Goal: Information Seeking & Learning: Find specific fact

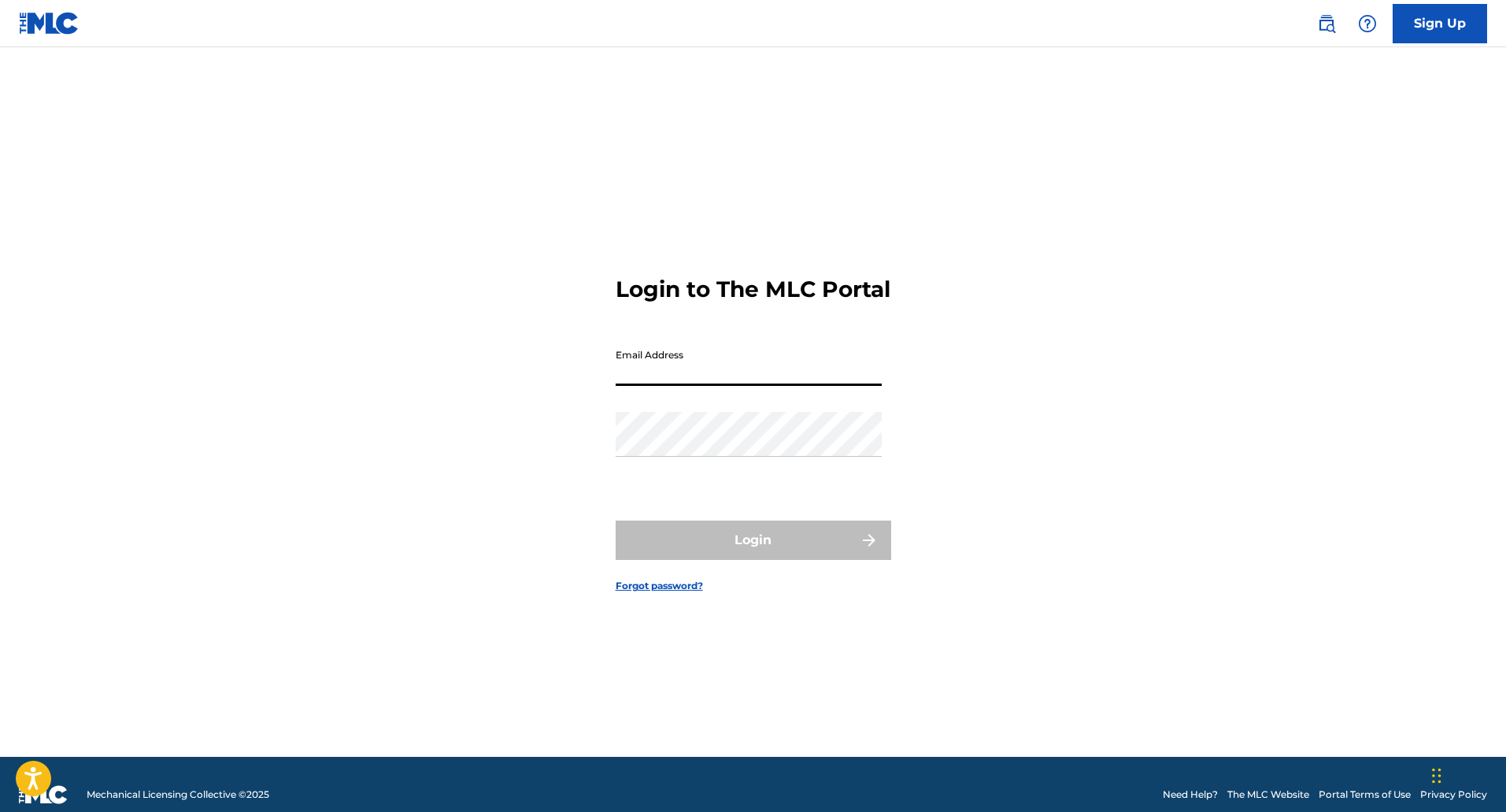
click at [777, 384] on input "Email Address" at bounding box center [748, 363] width 266 height 45
type input "[EMAIL_ADDRESS][DOMAIN_NAME]"
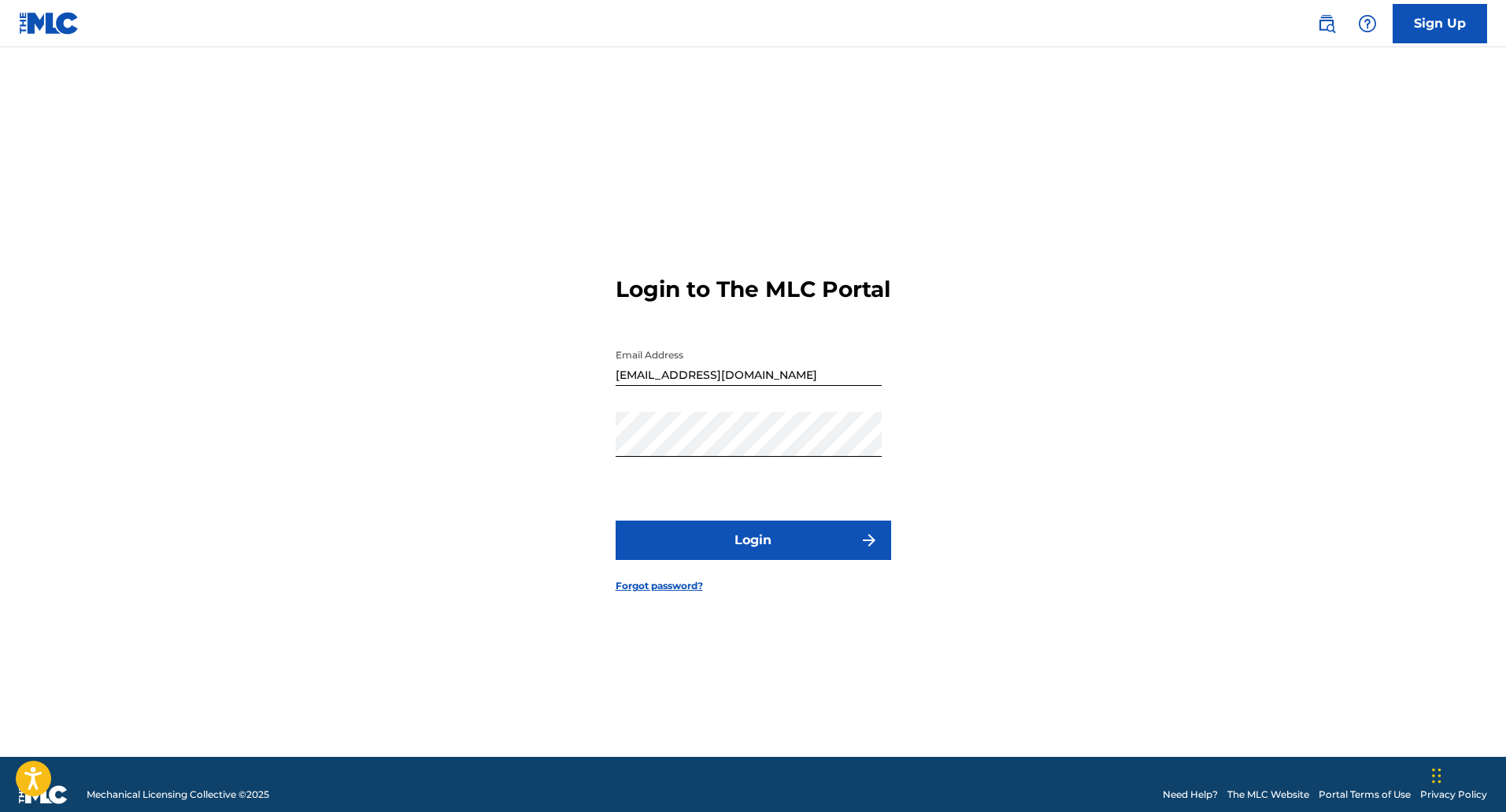
click at [786, 548] on button "Login" at bounding box center [753, 540] width 276 height 39
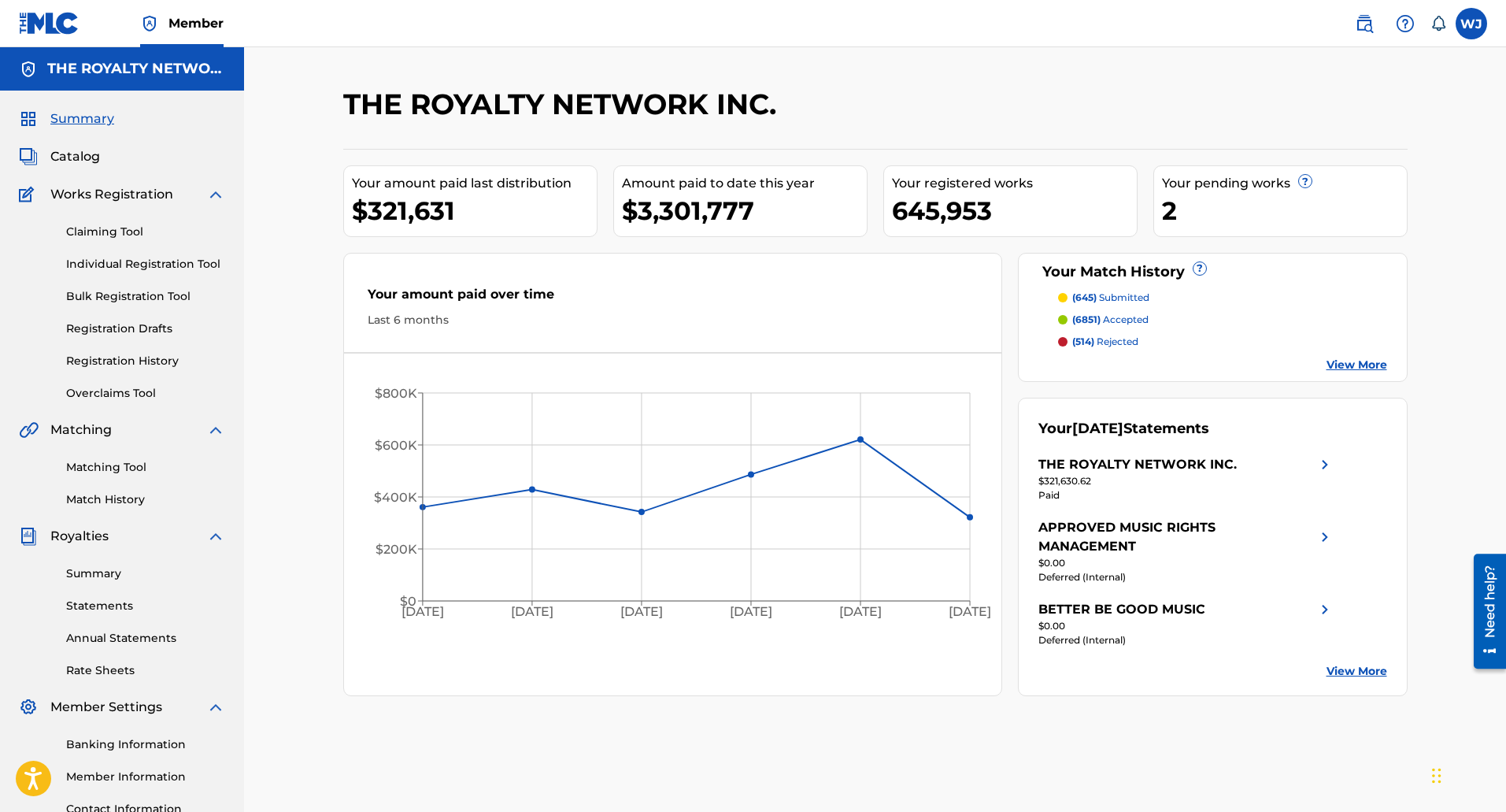
click at [90, 158] on span "Catalog" at bounding box center [75, 156] width 49 height 19
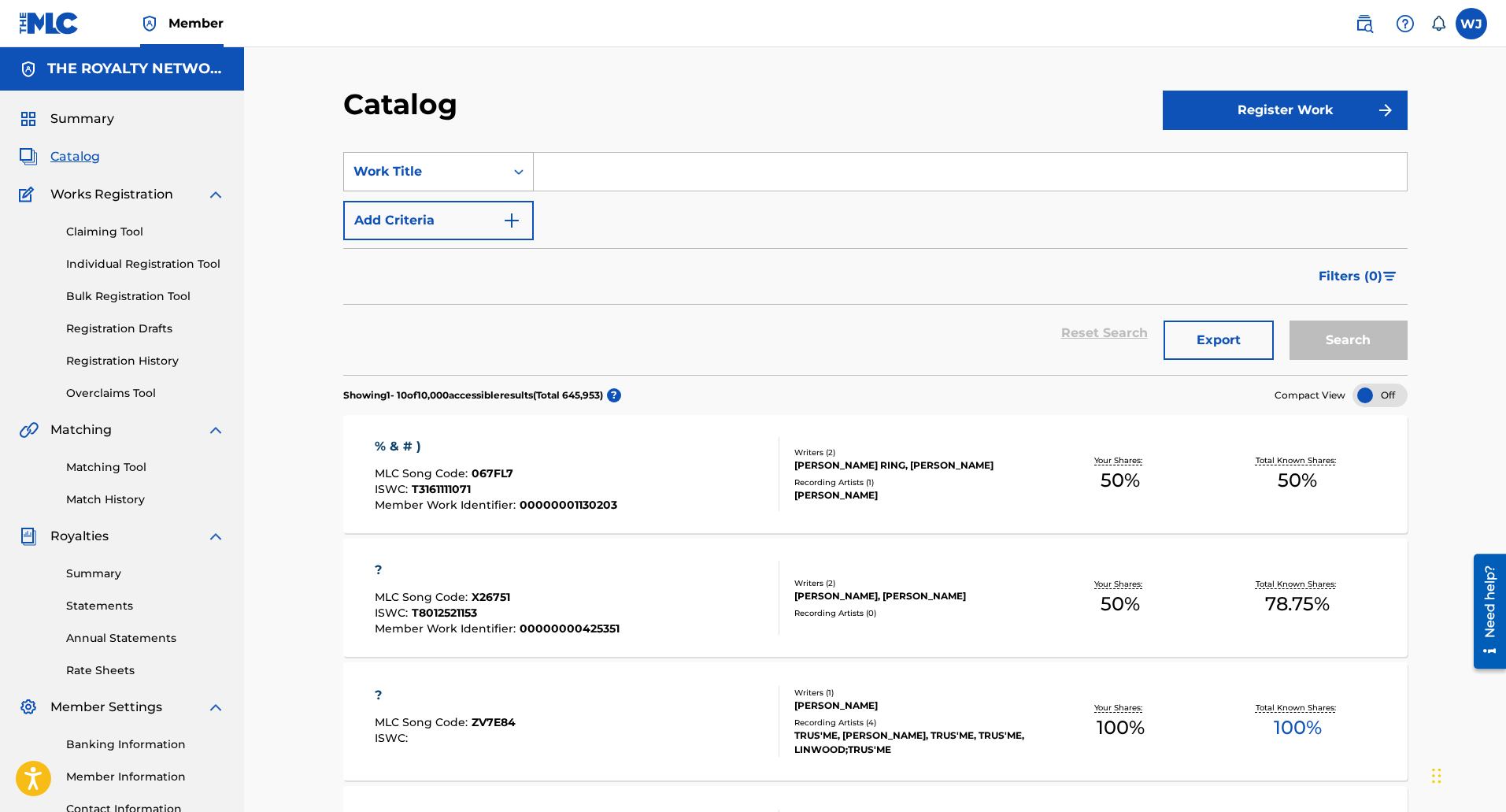
click at [475, 167] on div "Work Title" at bounding box center [424, 171] width 142 height 19
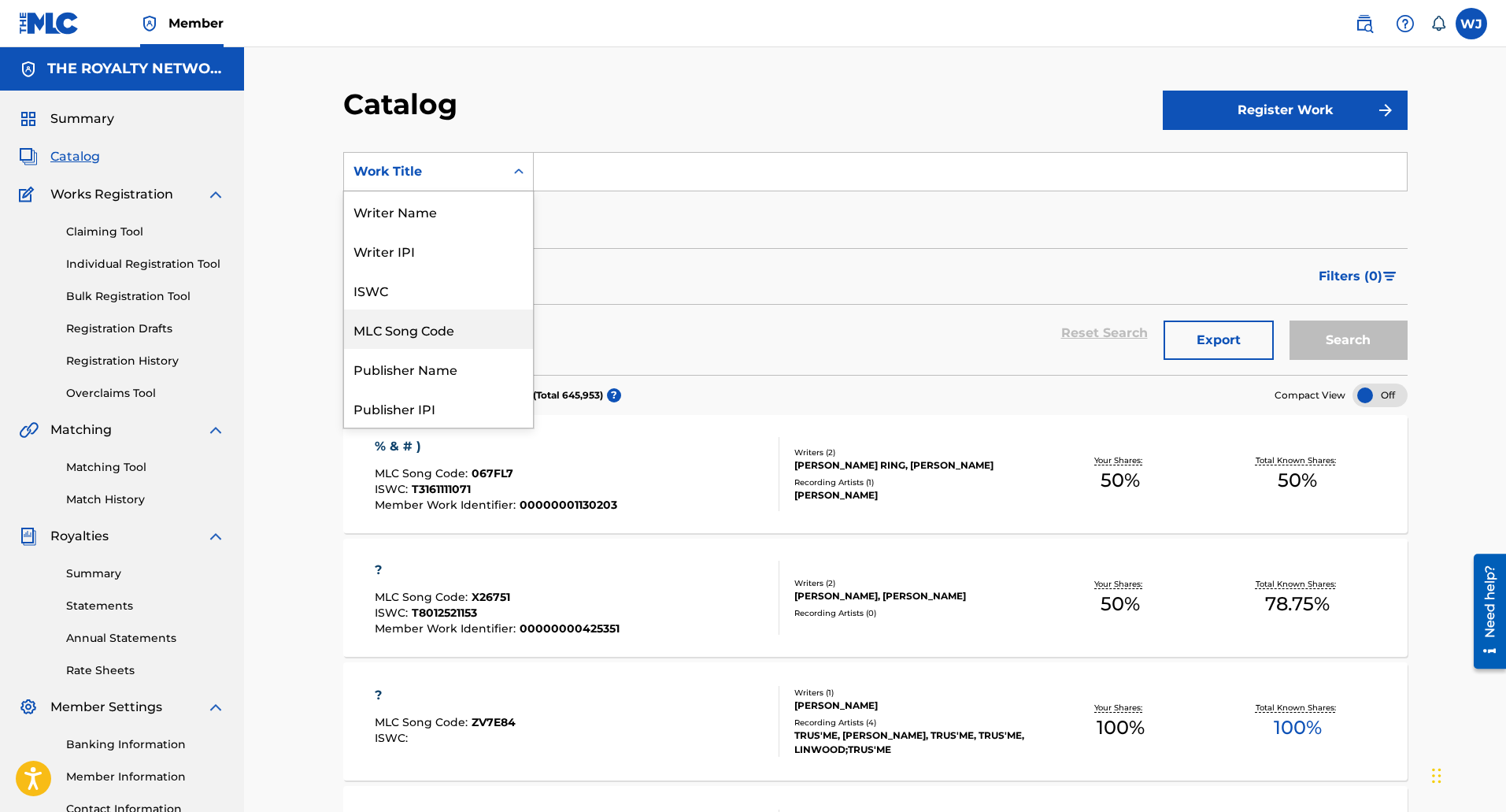
click at [431, 330] on div "MLC Song Code" at bounding box center [439, 329] width 189 height 39
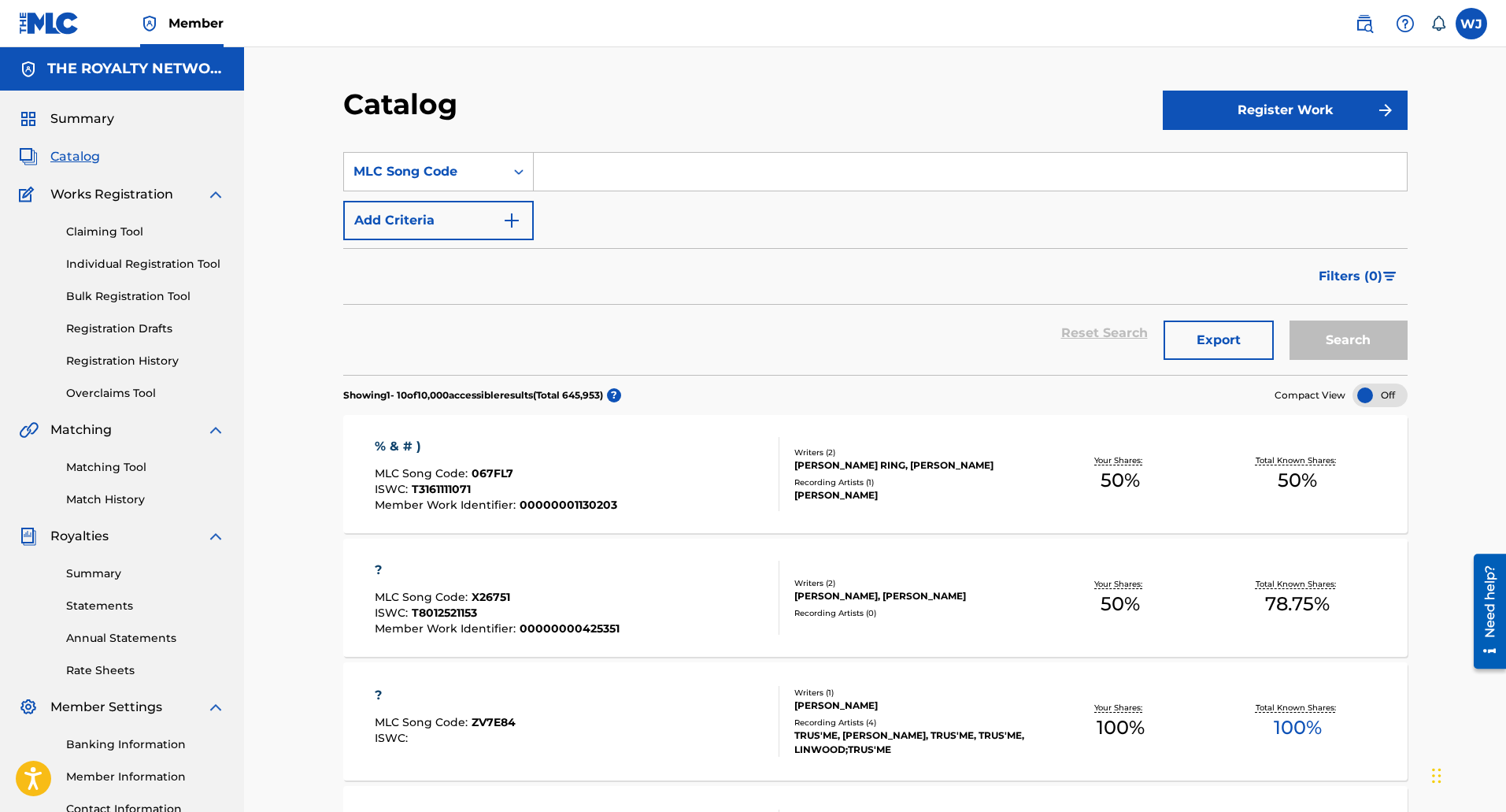
drag, startPoint x: 681, startPoint y: 178, endPoint x: 819, endPoint y: 184, distance: 138.1
click at [681, 178] on input "Search Form" at bounding box center [970, 171] width 873 height 37
type input "AW36UM"
click at [1363, 329] on button "Search" at bounding box center [1349, 341] width 118 height 39
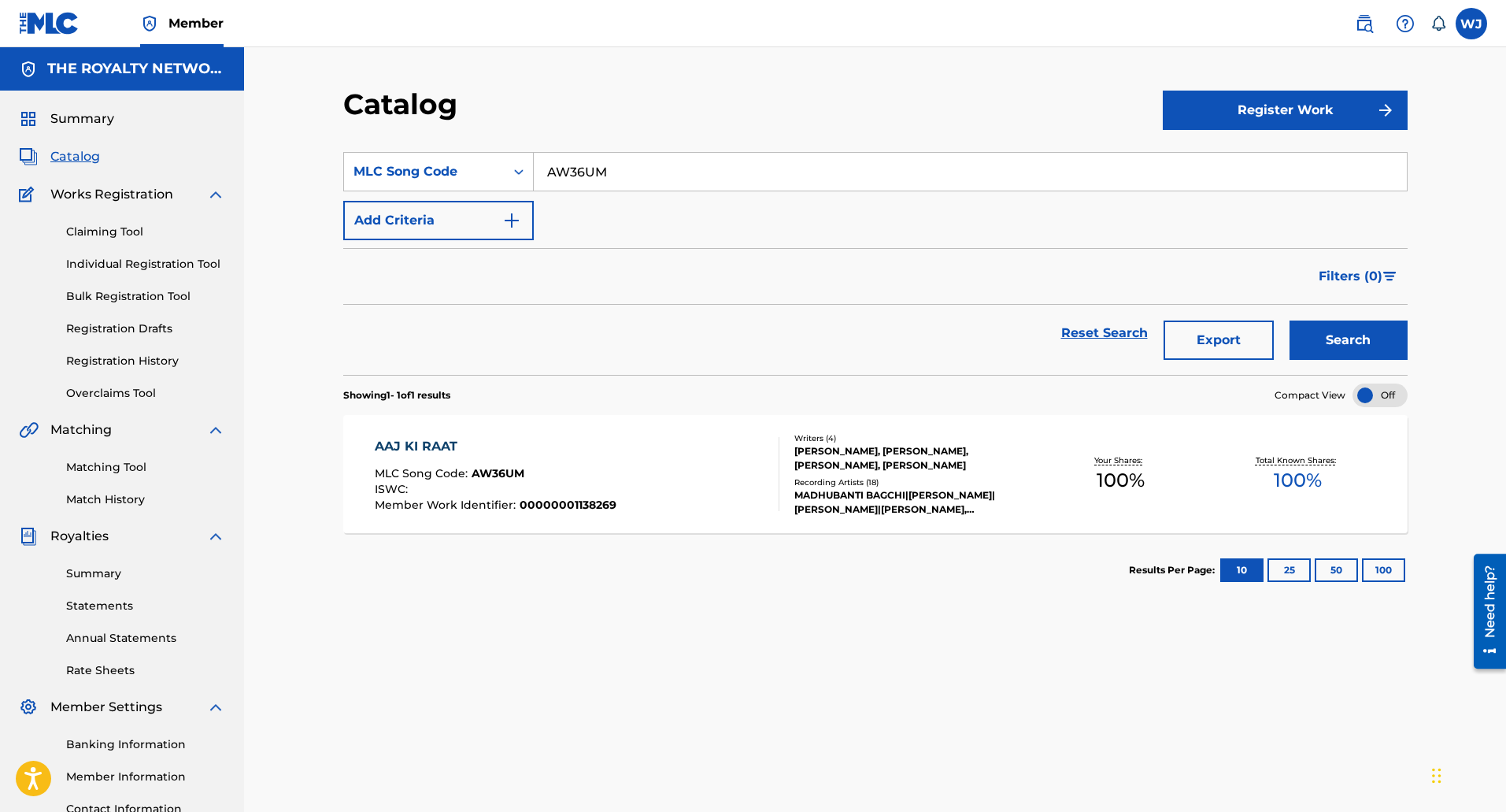
click at [684, 493] on div "AAJ KI RAAT MLC Song Code : AW36UM ISWC : Member Work Identifier : 000000011382…" at bounding box center [577, 473] width 405 height 74
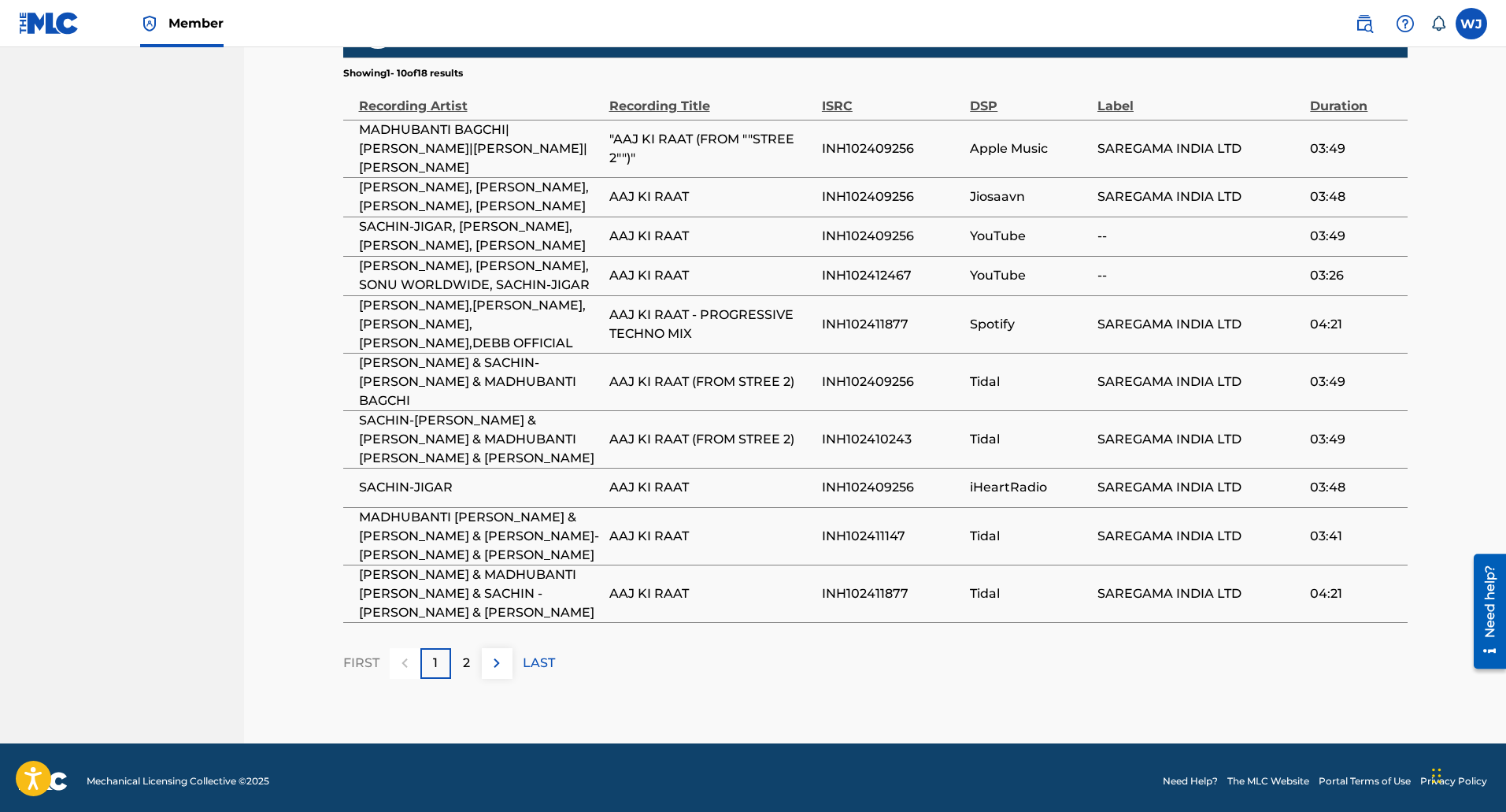
scroll to position [1218, 0]
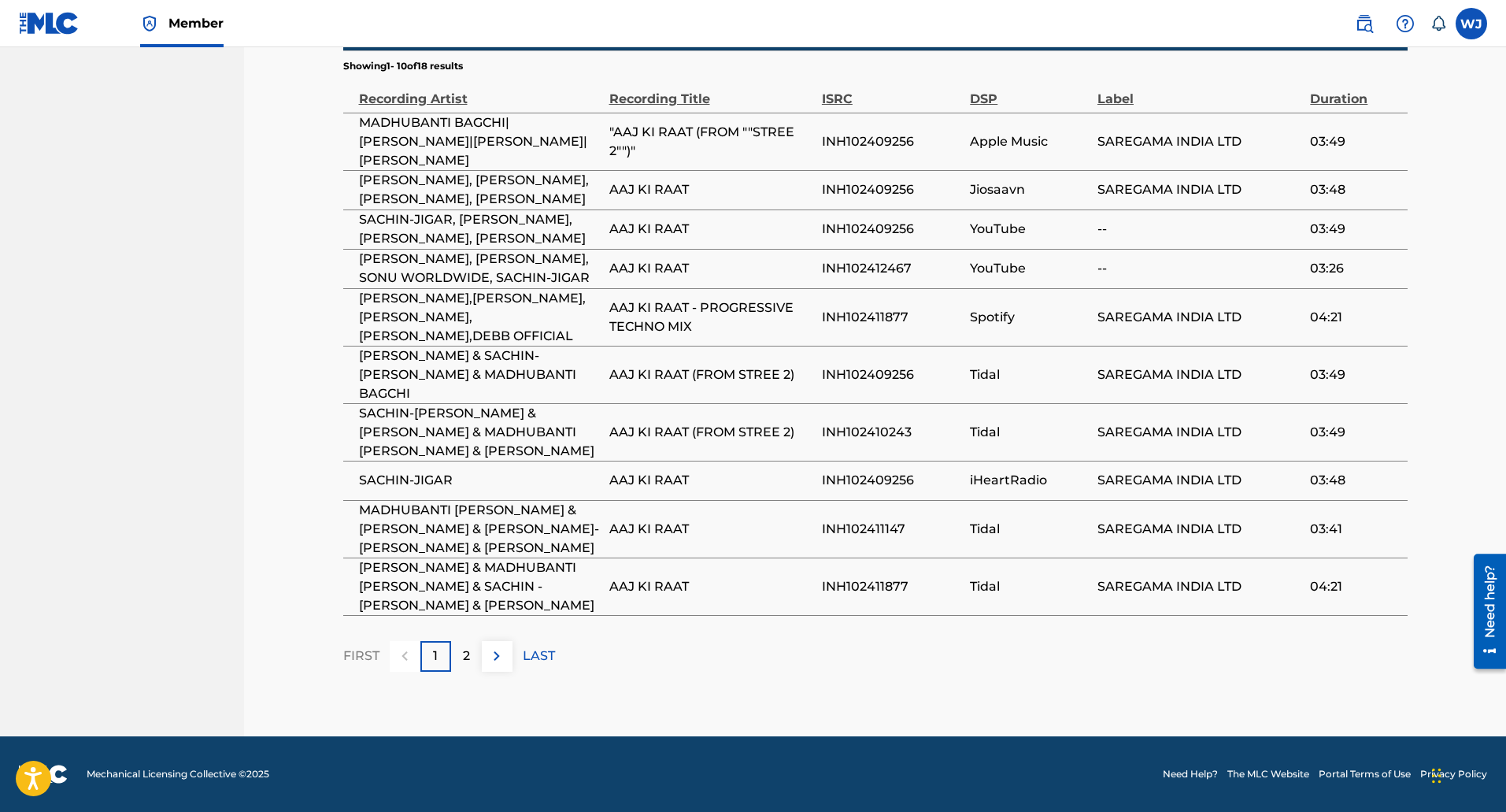
click at [502, 652] on img at bounding box center [496, 656] width 19 height 19
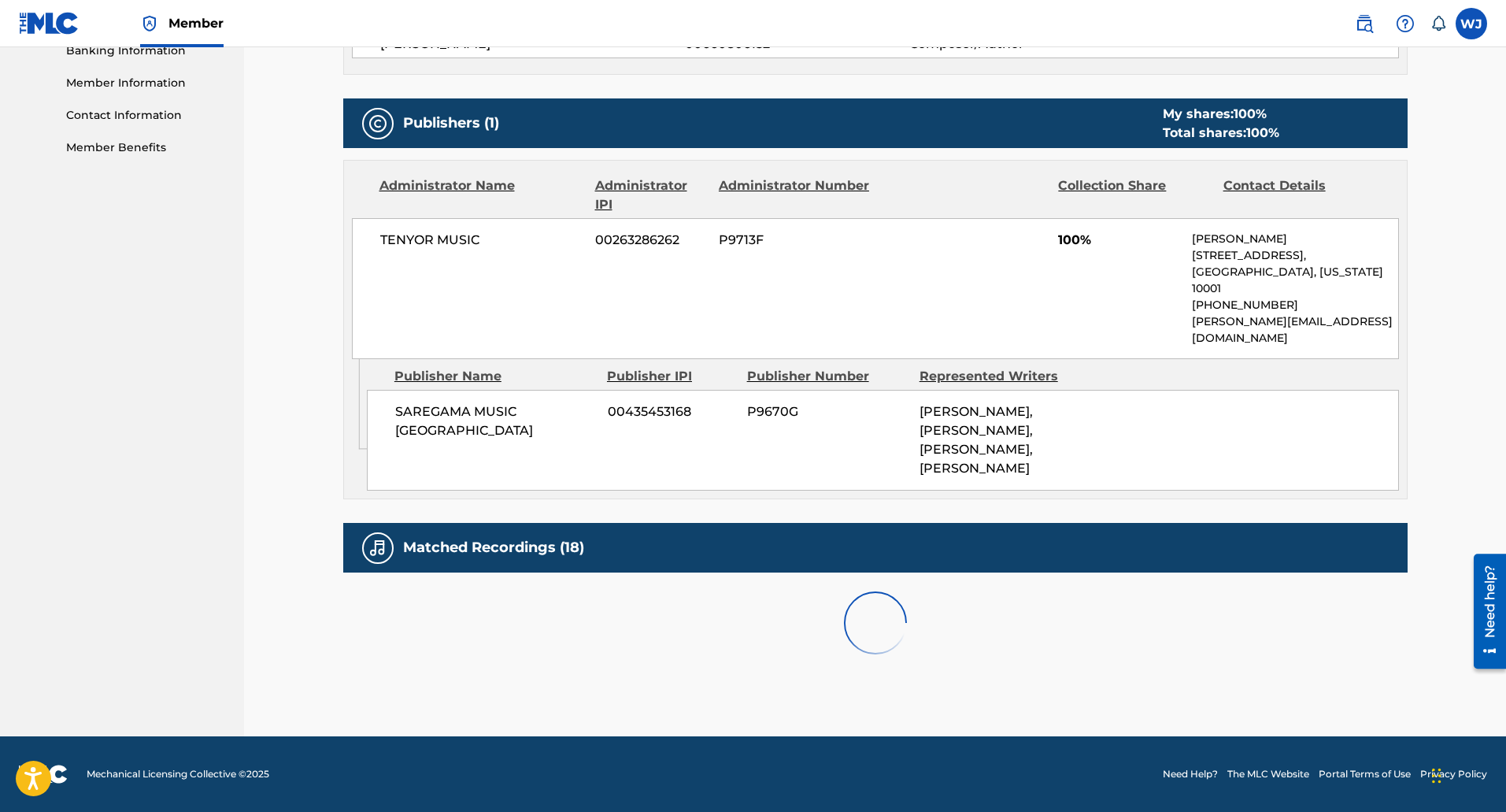
scroll to position [1049, 0]
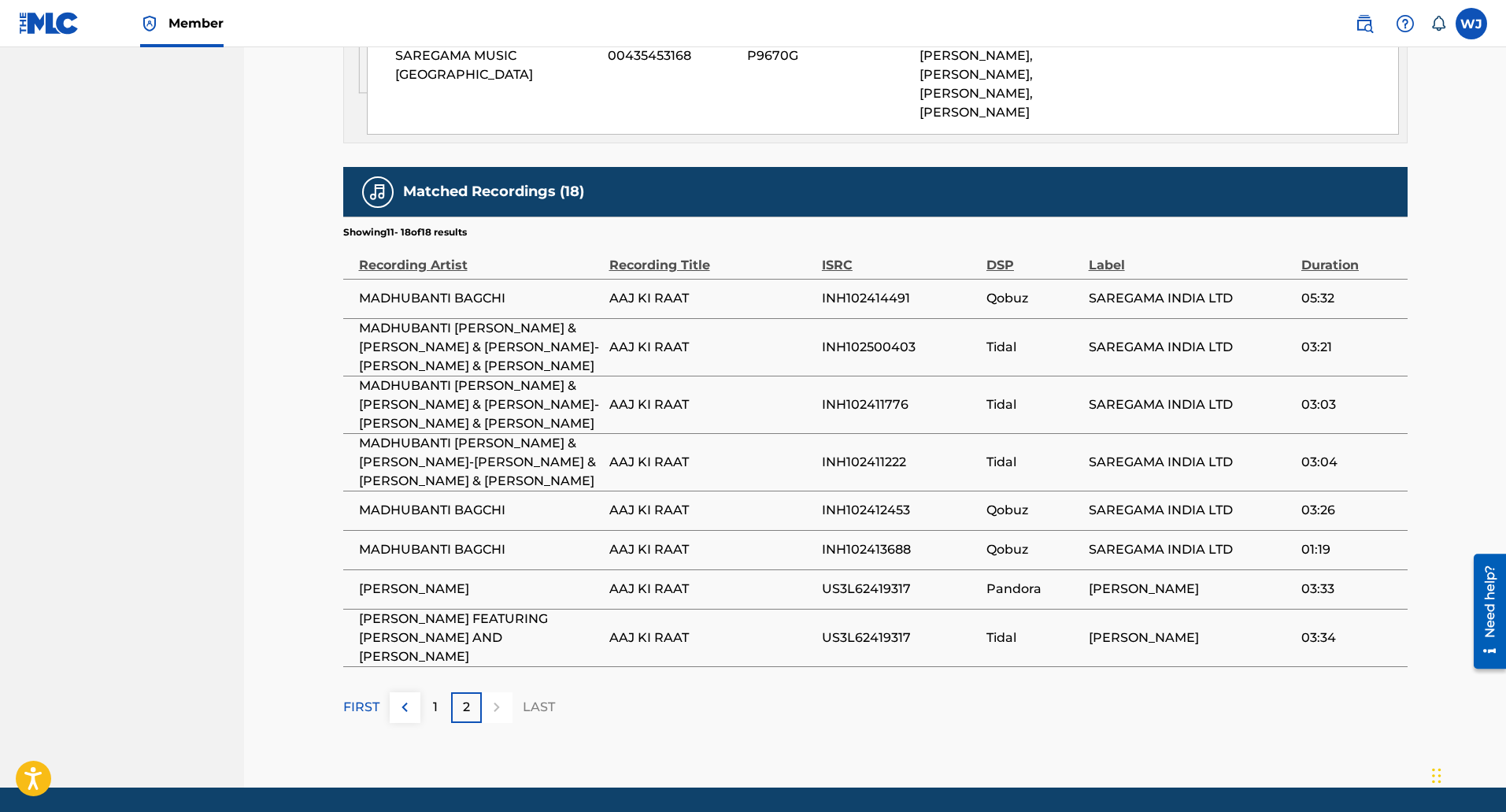
click at [408, 692] on button at bounding box center [405, 707] width 31 height 31
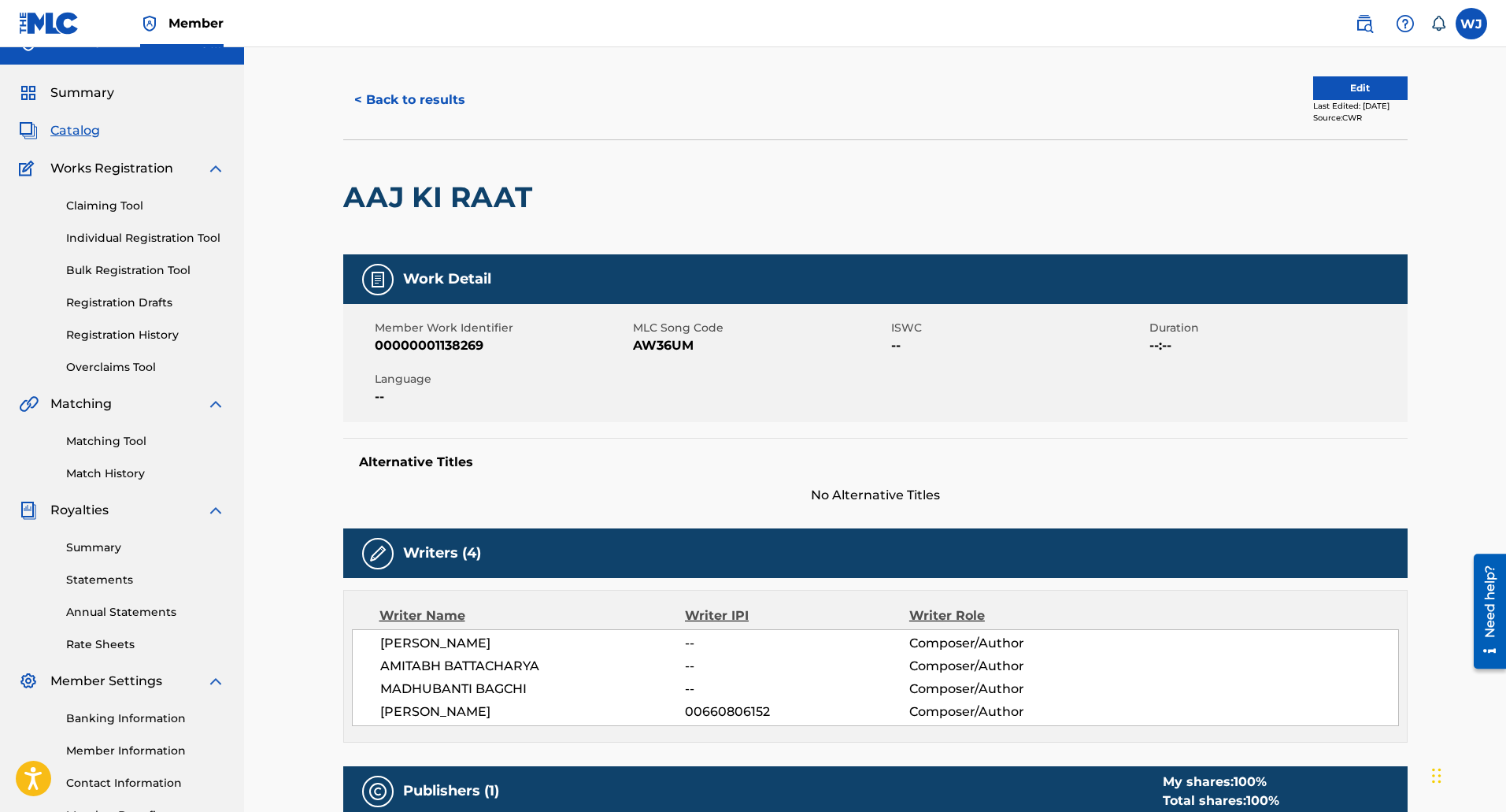
scroll to position [0, 0]
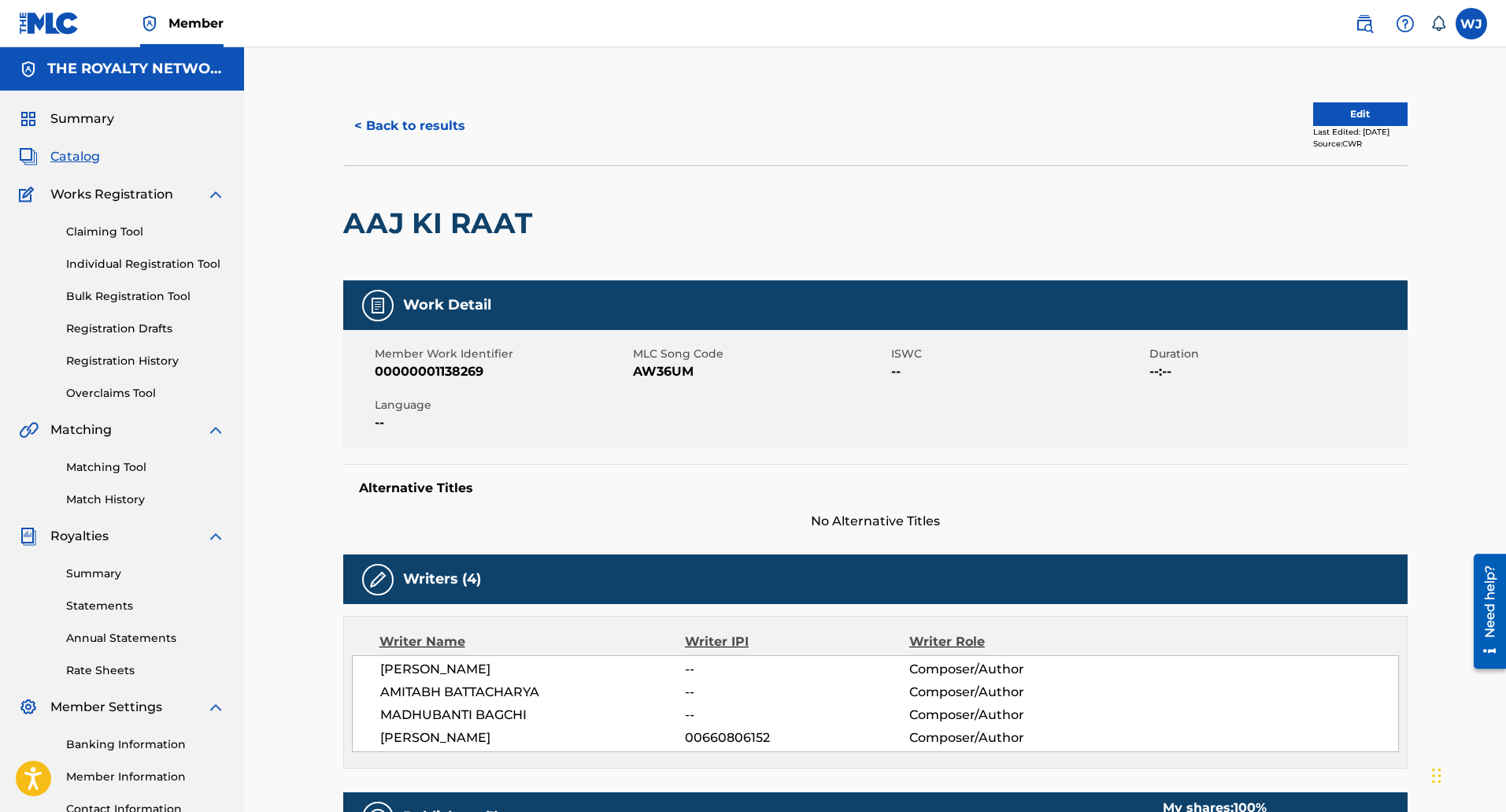
click at [425, 120] on button "< Back to results" at bounding box center [409, 126] width 133 height 39
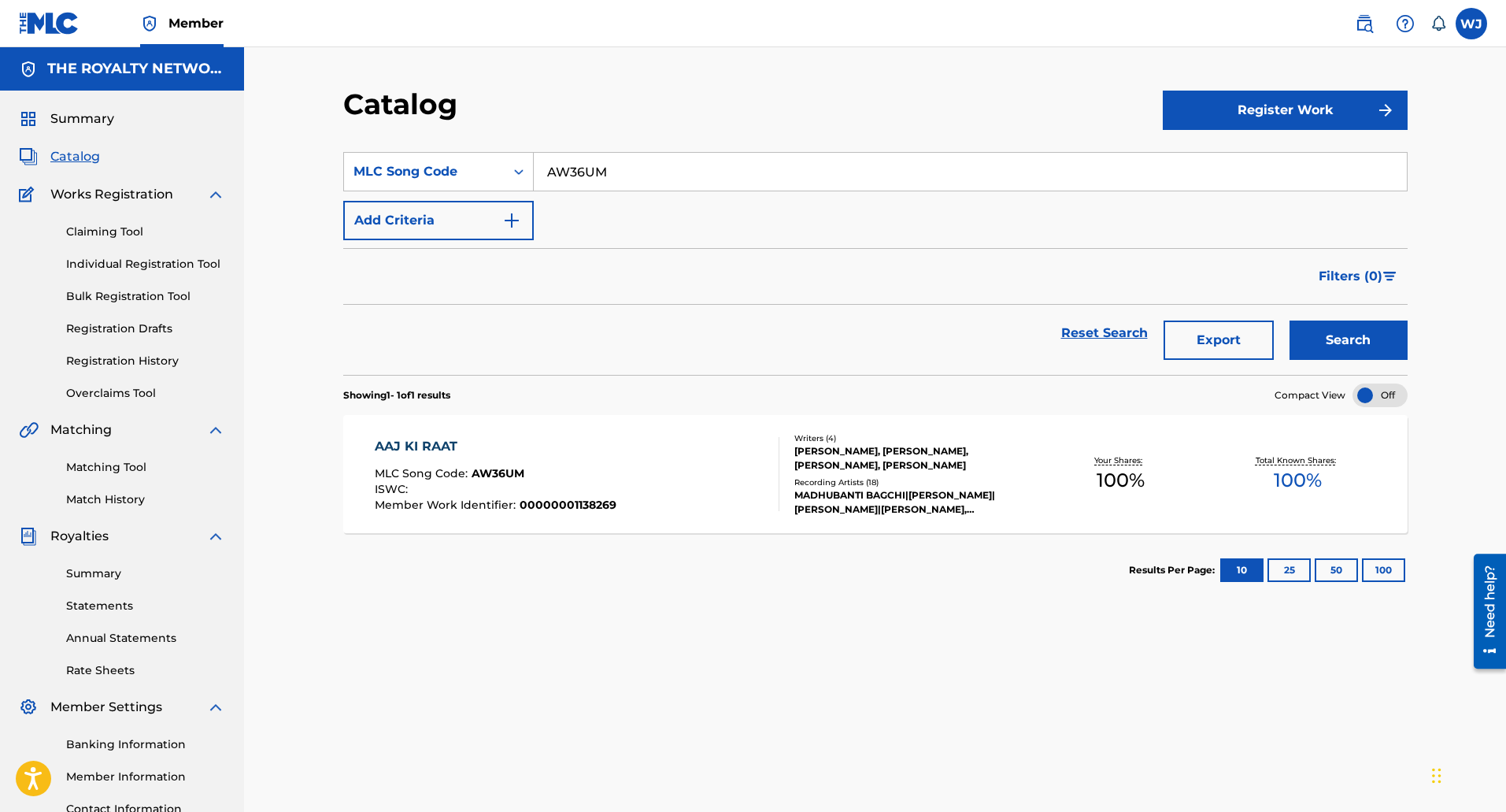
drag, startPoint x: 619, startPoint y: 173, endPoint x: 548, endPoint y: 170, distance: 71.1
click at [548, 170] on input "AW36UM" at bounding box center [970, 171] width 873 height 37
click at [627, 182] on input "AW36UM" at bounding box center [970, 171] width 873 height 37
drag, startPoint x: 627, startPoint y: 179, endPoint x: 517, endPoint y: 176, distance: 110.0
click at [517, 176] on div "SearchWithCriteria43b067b6-7281-4fc8-bcf9-65c98e5bb8b3 MLC Song Code AW36UM" at bounding box center [875, 171] width 1064 height 39
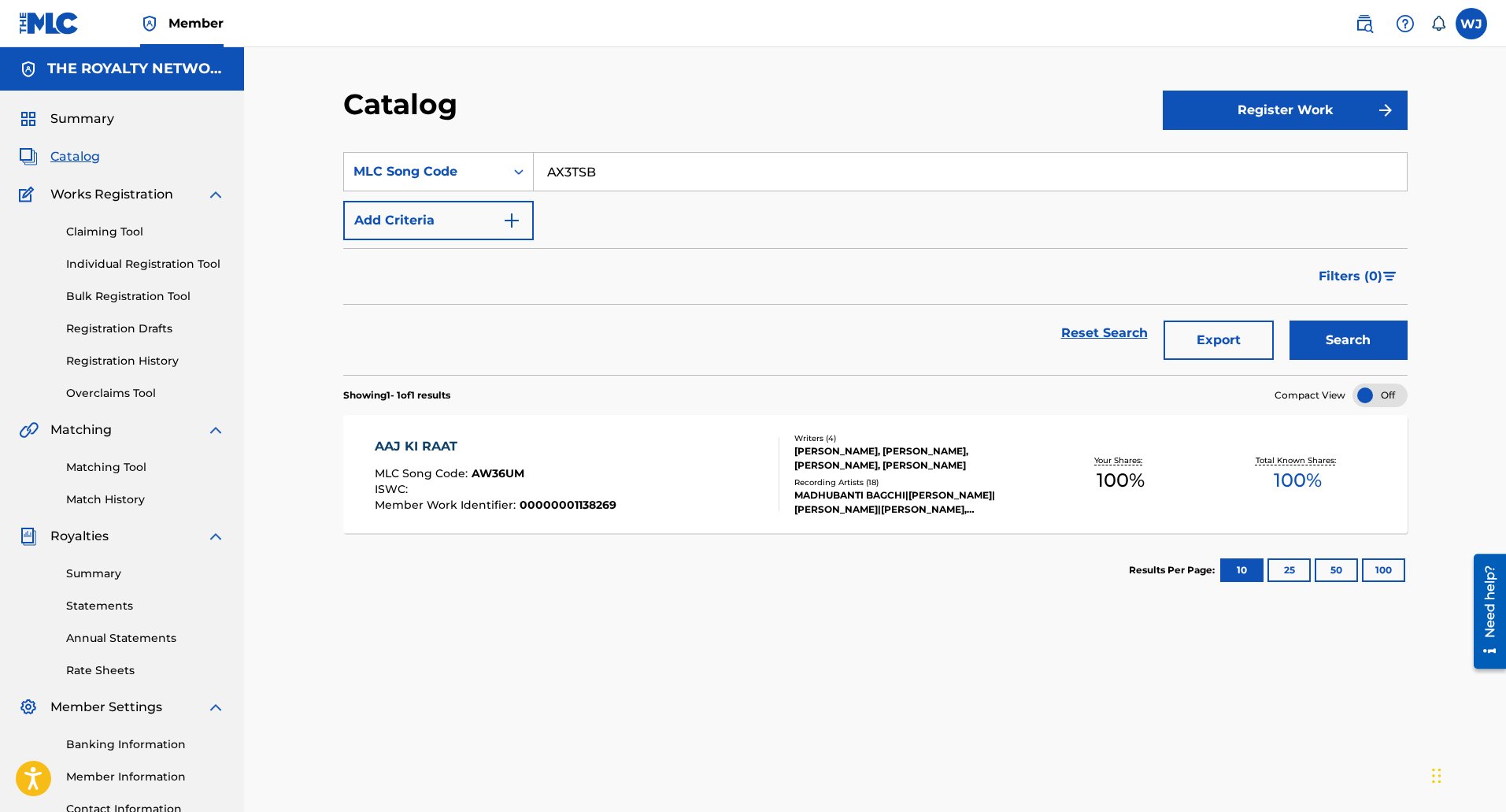
type input "AX3TSB"
click at [1324, 340] on button "Search" at bounding box center [1349, 341] width 118 height 39
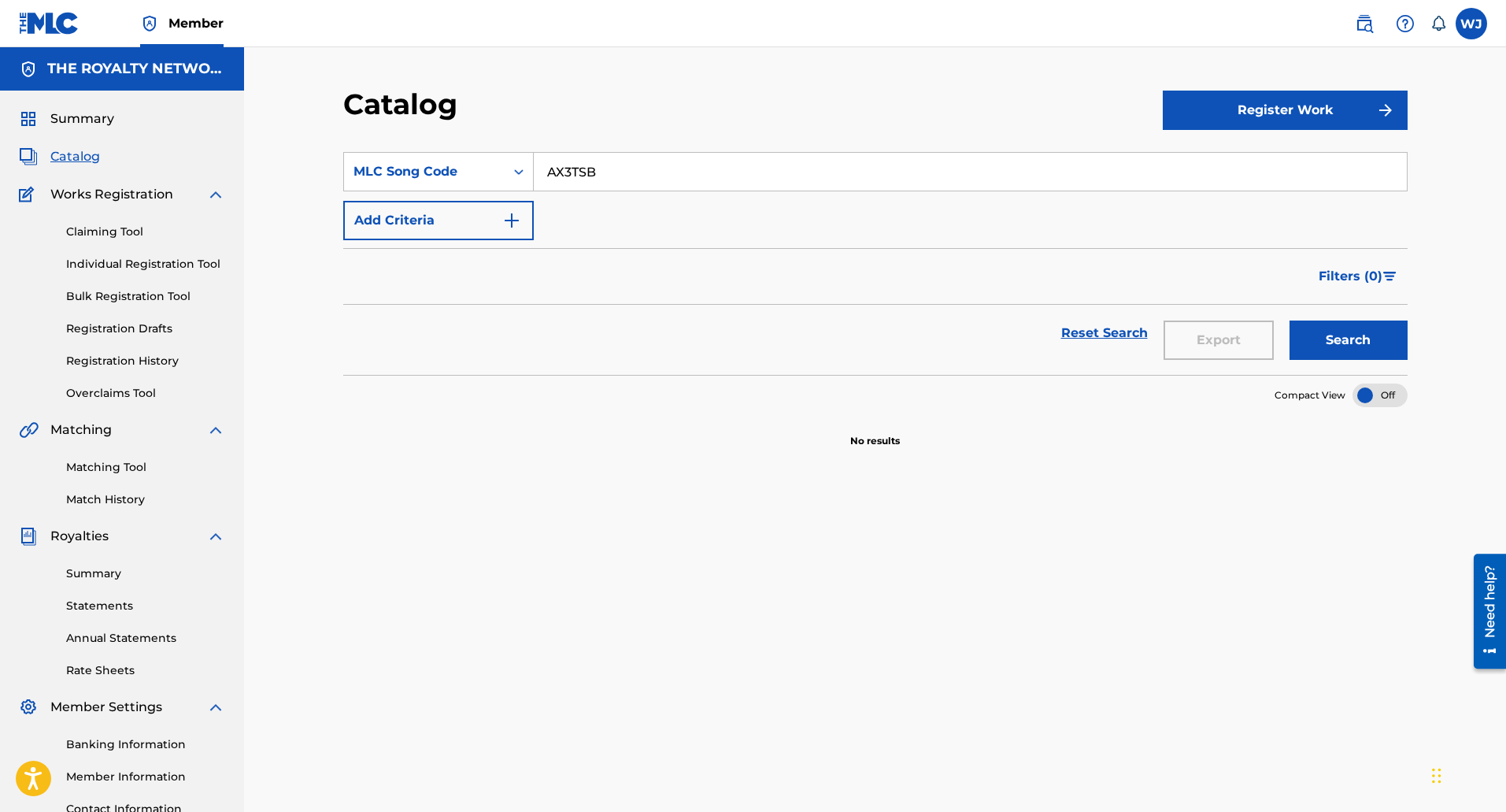
click at [873, 611] on div "SearchWithCriteria43b067b6-7281-4fc8-bcf9-65c98e5bb8b3 MLC Song Code AX3TSB Add…" at bounding box center [875, 524] width 1064 height 781
